Goal: Contribute content

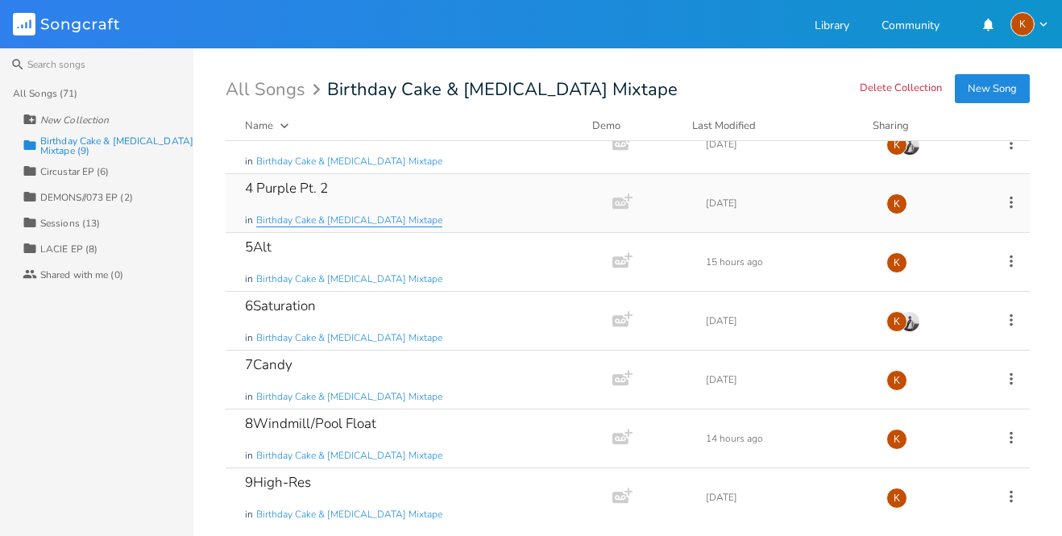
scroll to position [147, 0]
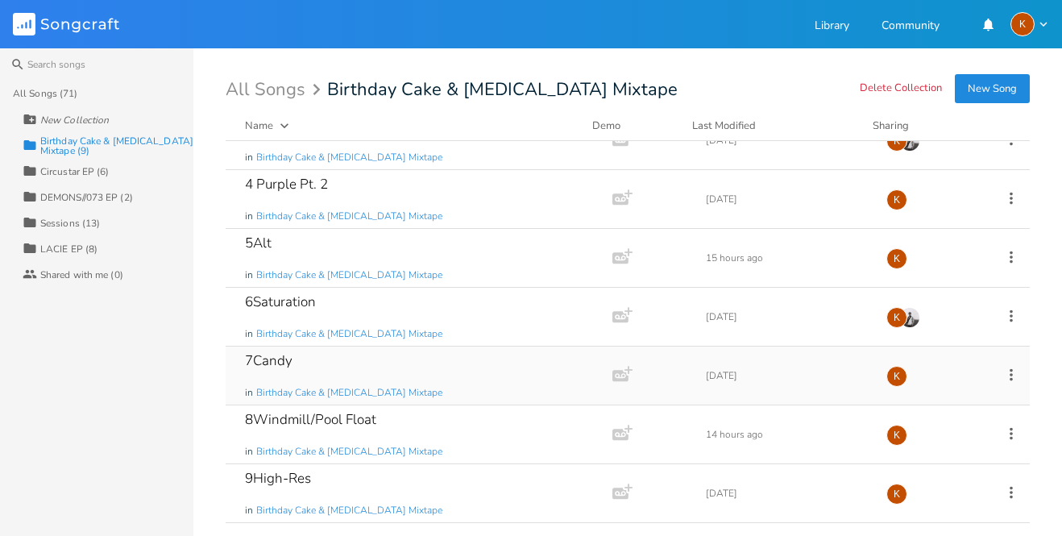
click at [1010, 375] on icon at bounding box center [1011, 374] width 3 height 12
click at [525, 367] on div "7Candy in Birthday Cake & [MEDICAL_DATA] Mixtape" at bounding box center [416, 375] width 342 height 58
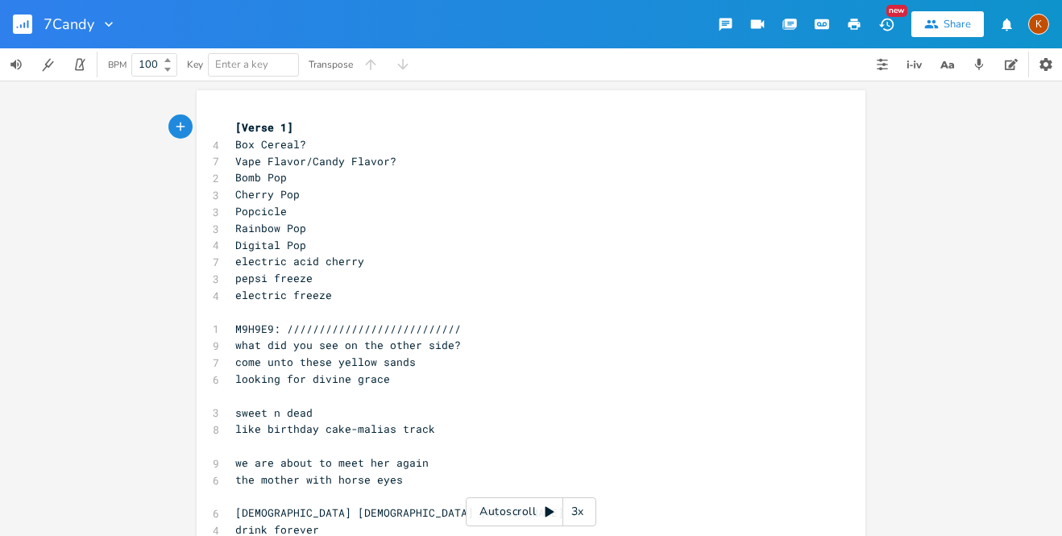
click at [222, 127] on div "xxxxxxxxxx [Verse 1] 4 Box Cereal? 7 Vape Flavor/Candy Flavor? 2 Bomb Pop 3 Che…" at bounding box center [531, 342] width 669 height 504
click at [235, 131] on span "[Verse 1]" at bounding box center [264, 127] width 58 height 15
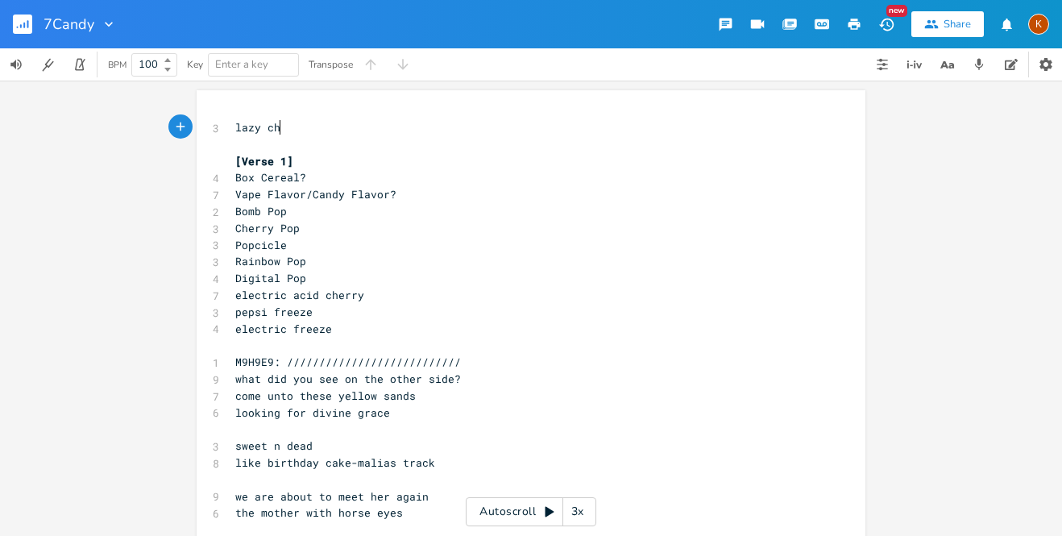
type textarea "lazy chir"
type textarea "urch"
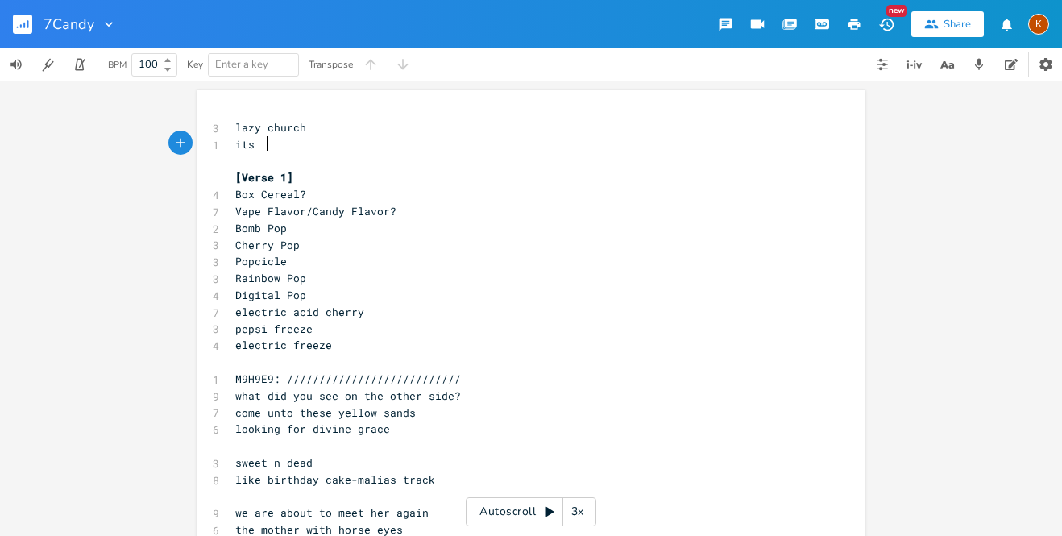
type textarea "its a"
type textarea "a trashy bride"
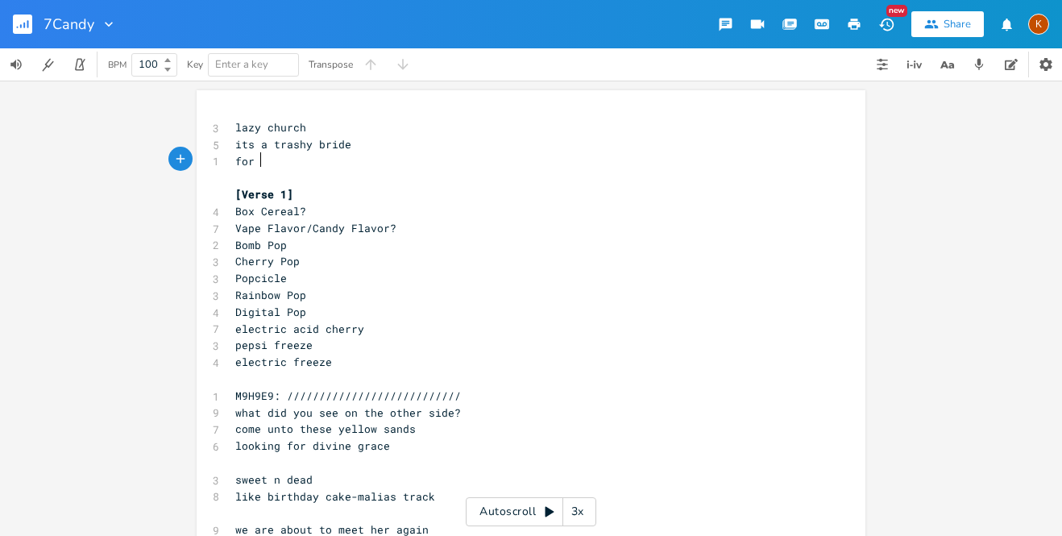
scroll to position [0, 23]
type textarea "for g"
type textarea "someone like [DEMOGRAPHIC_DATA] to love"
